Goal: Transaction & Acquisition: Purchase product/service

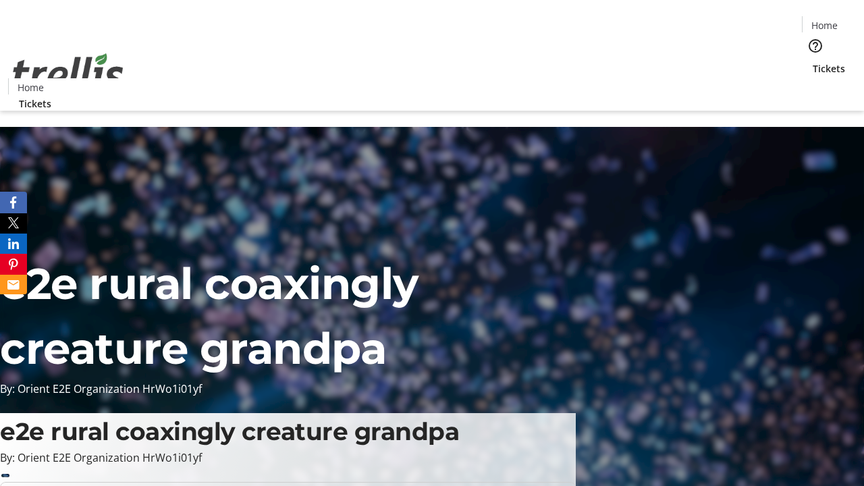
click at [813, 61] on span "Tickets" at bounding box center [829, 68] width 32 height 14
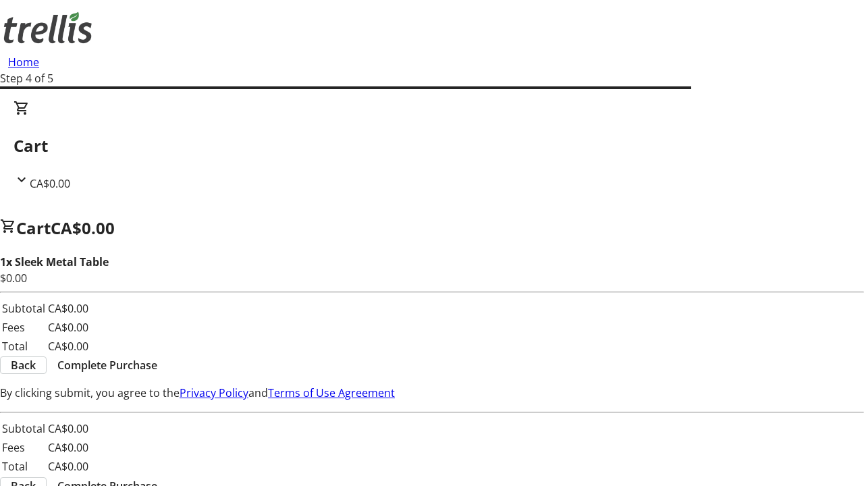
click at [157, 357] on span "Complete Purchase" at bounding box center [107, 365] width 100 height 16
